Goal: Find specific page/section: Find specific page/section

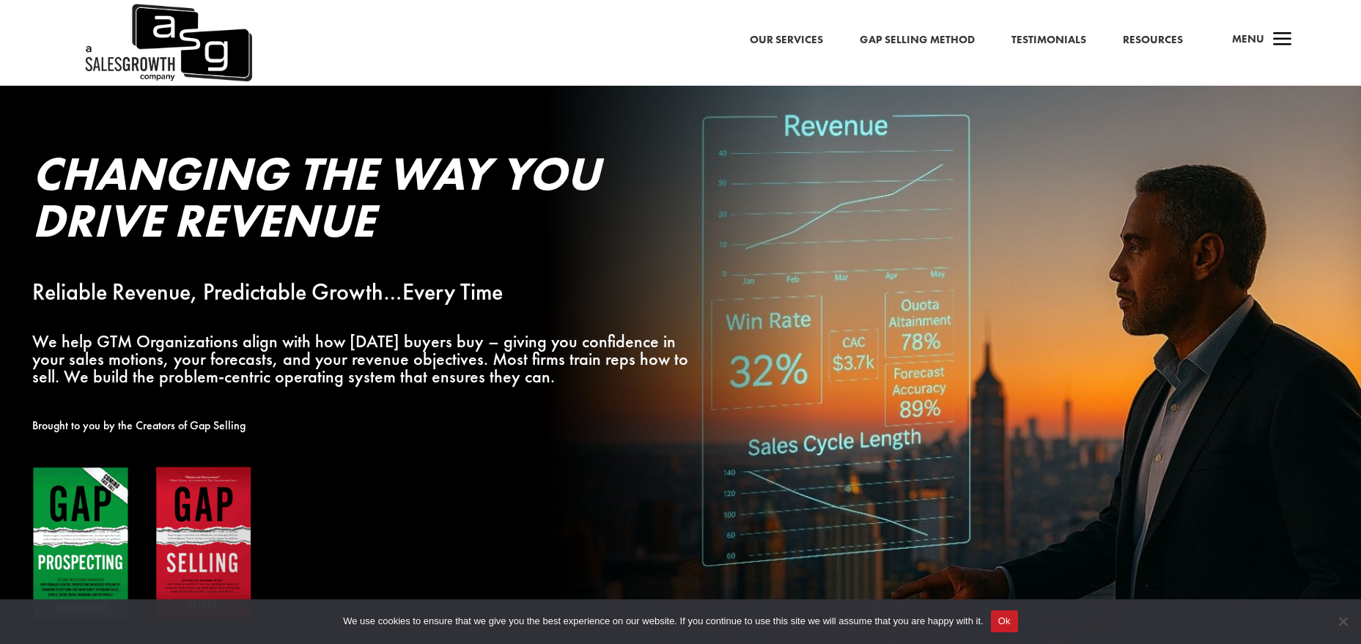
click at [1271, 43] on span "a" at bounding box center [1282, 40] width 29 height 29
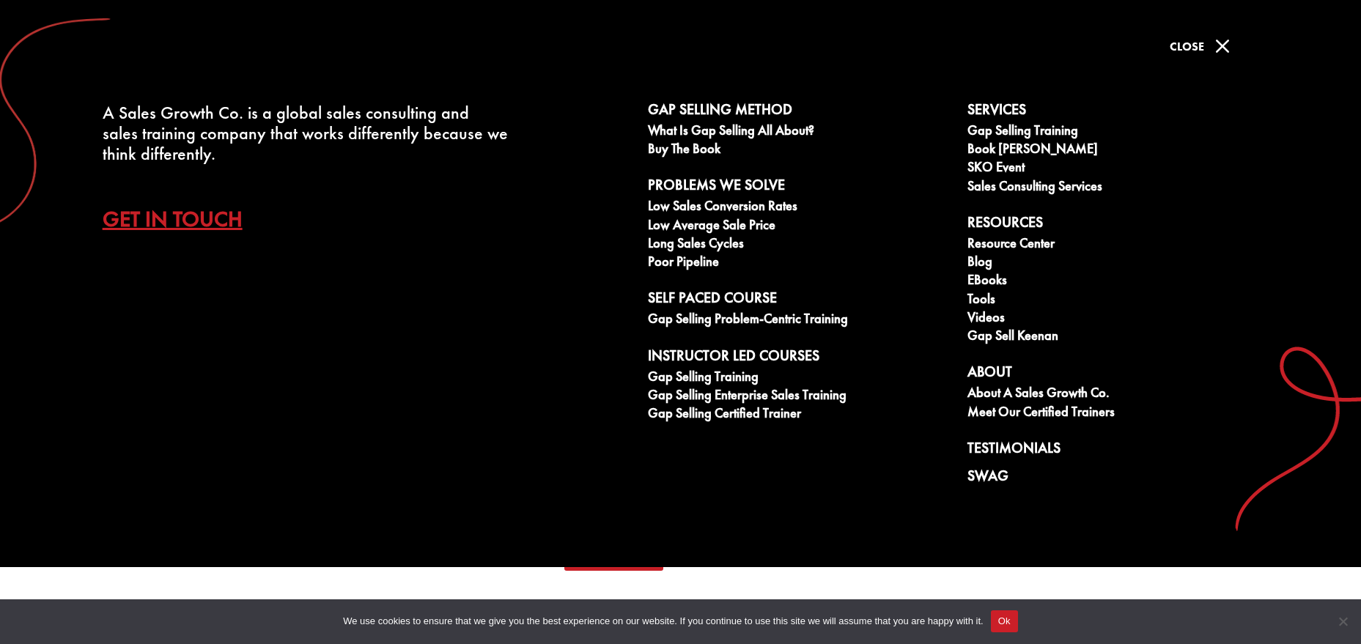
scroll to position [3224, 0]
click at [191, 225] on link "Get In Touch" at bounding box center [184, 218] width 162 height 51
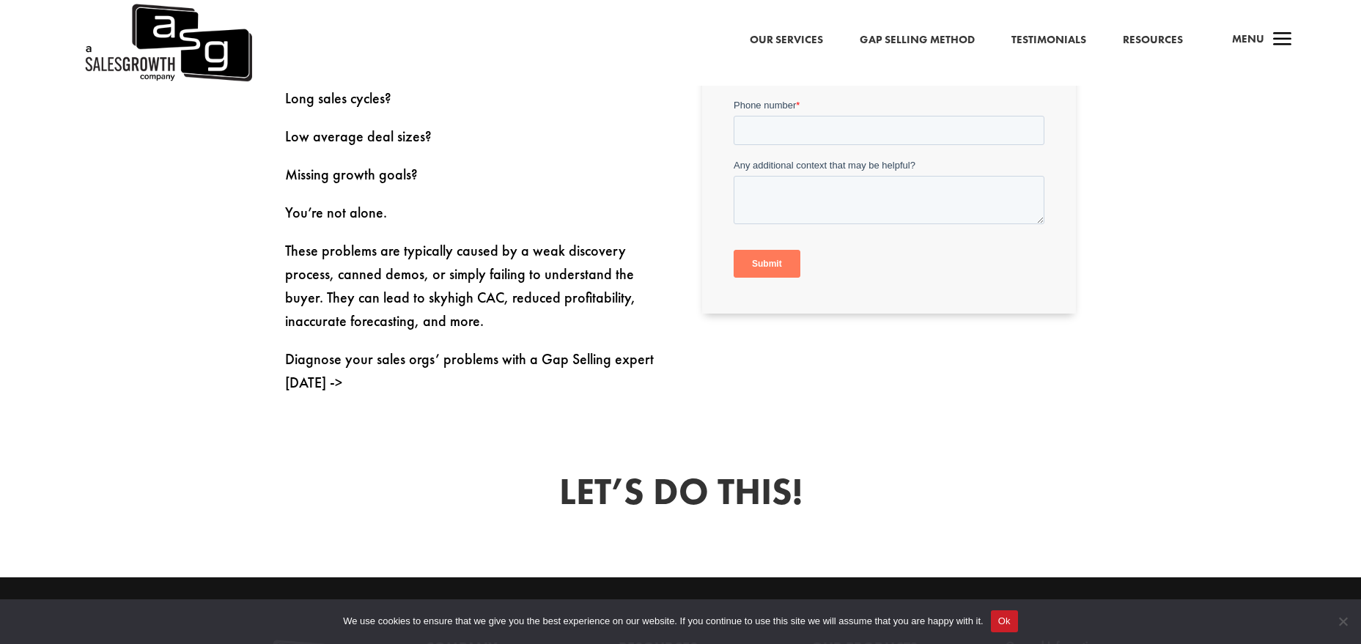
scroll to position [946, 0]
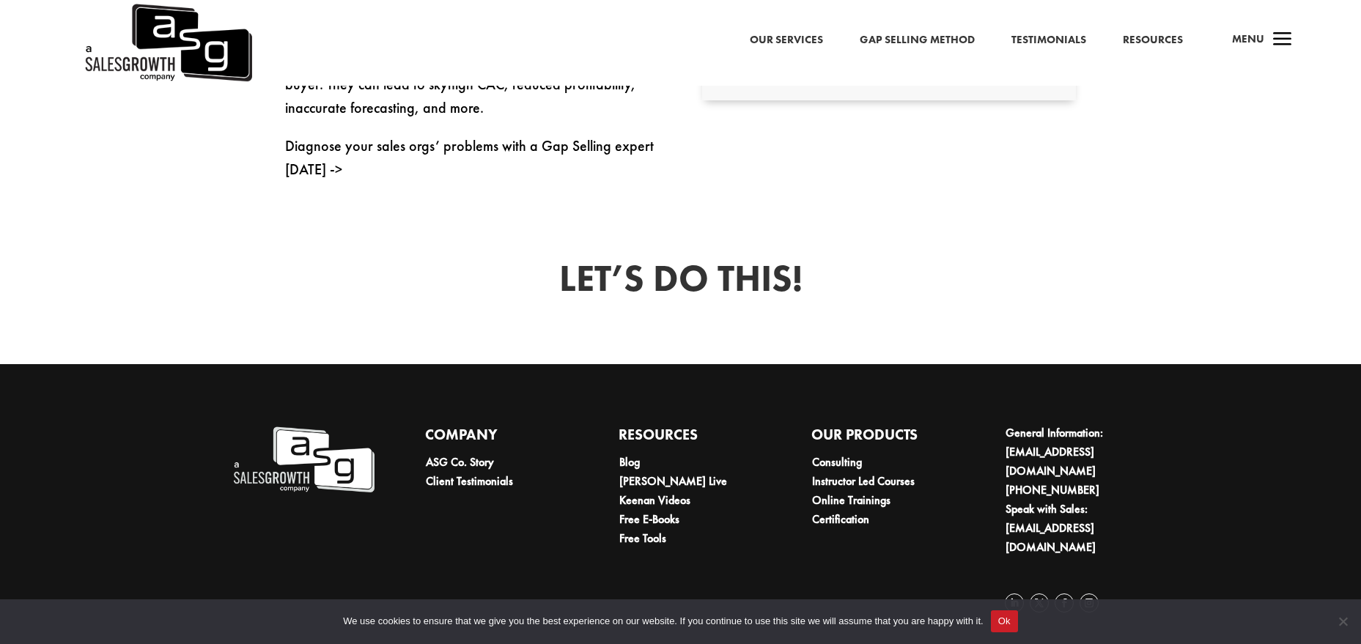
click at [997, 625] on button "Ok" at bounding box center [1004, 621] width 27 height 22
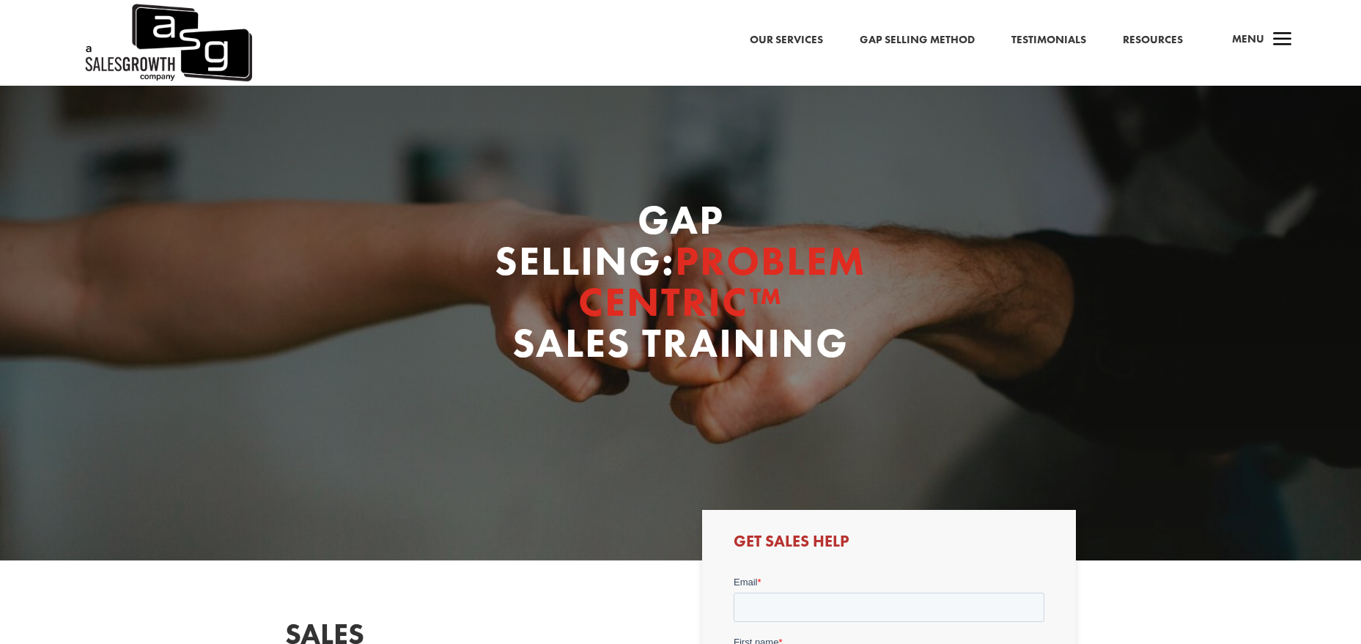
scroll to position [0, 0]
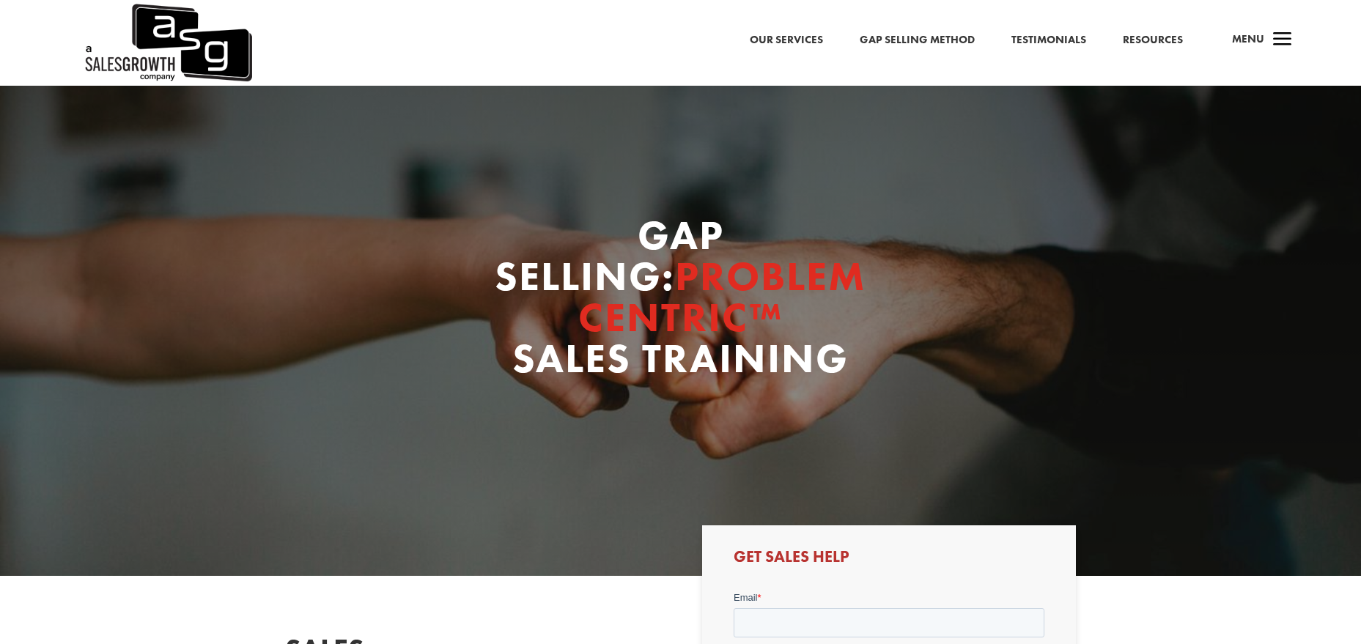
click at [793, 42] on link "Our Services" at bounding box center [786, 40] width 73 height 19
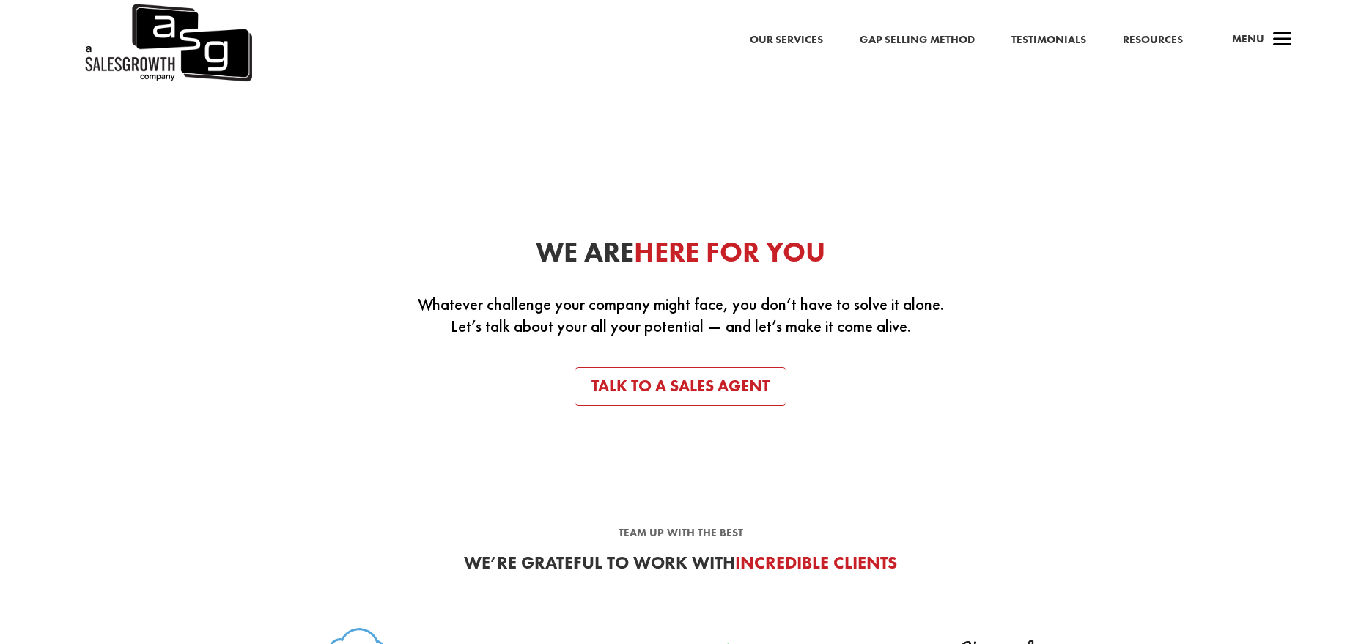
scroll to position [3151, 0]
